Goal: Information Seeking & Learning: Learn about a topic

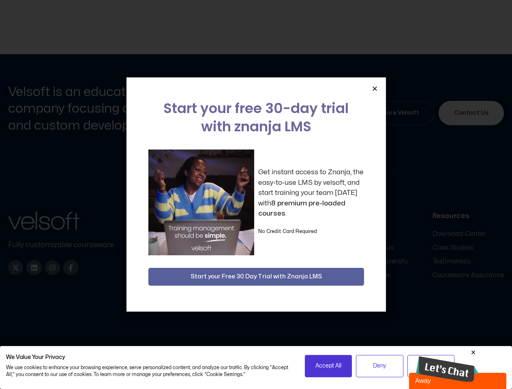
click at [256, 195] on div "Get instant access to Znanja, the easy-to-use LMS by velsoft, and start trainin…" at bounding box center [256, 203] width 216 height 106
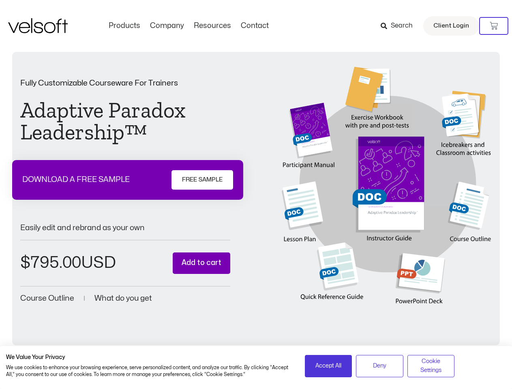
click at [256, 195] on div "Fully Customizable Courseware For Trainers Adaptive Paradox Leadership™ DOWNLOA…" at bounding box center [256, 192] width 472 height 250
click at [494, 26] on icon at bounding box center [494, 26] width 8 height 8
click at [329, 366] on span "Accept All" at bounding box center [329, 366] width 26 height 9
click at [380, 366] on span "Deny" at bounding box center [379, 366] width 13 height 9
